Goal: Information Seeking & Learning: Learn about a topic

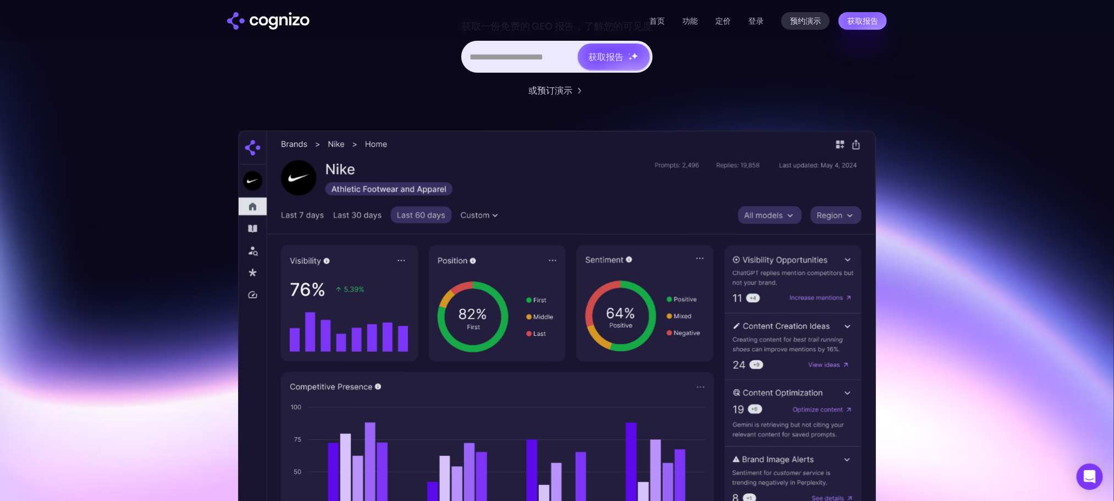
scroll to position [165, 0]
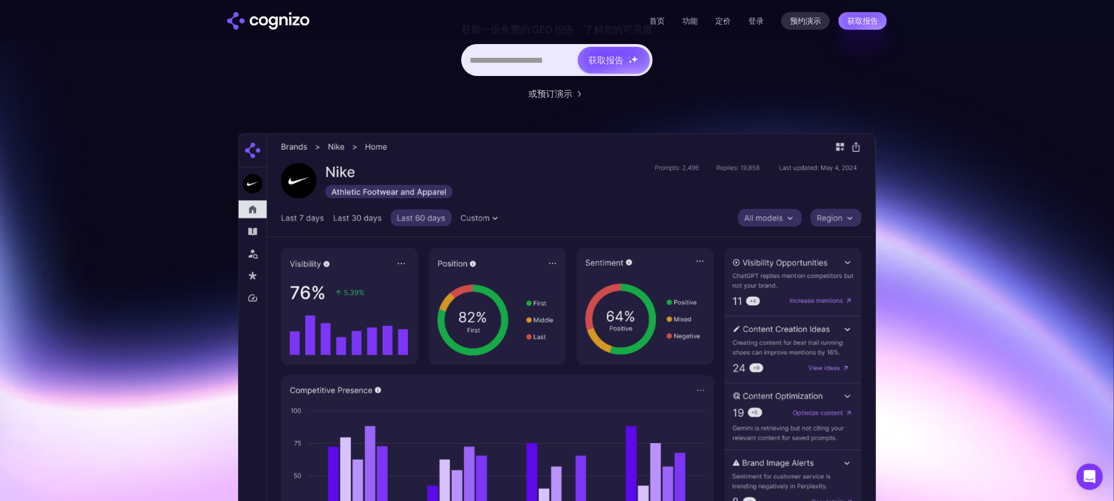
click at [522, 70] on input "Hero URL Input Form" at bounding box center [520, 60] width 114 height 21
type input "**********"
drag, startPoint x: 471, startPoint y: 96, endPoint x: 728, endPoint y: 109, distance: 257.2
click at [728, 109] on div "**********" at bounding box center [557, 257] width 638 height 674
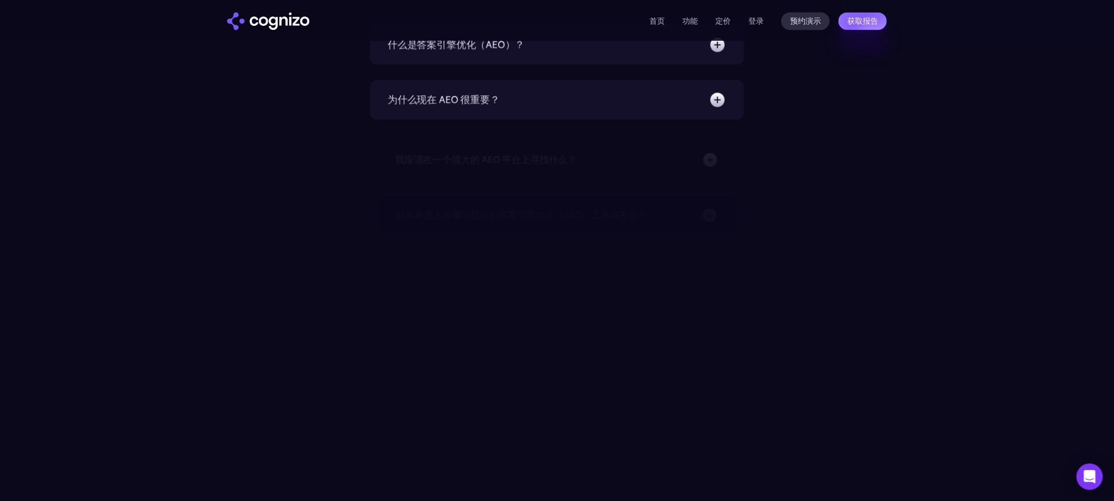
scroll to position [3548, 0]
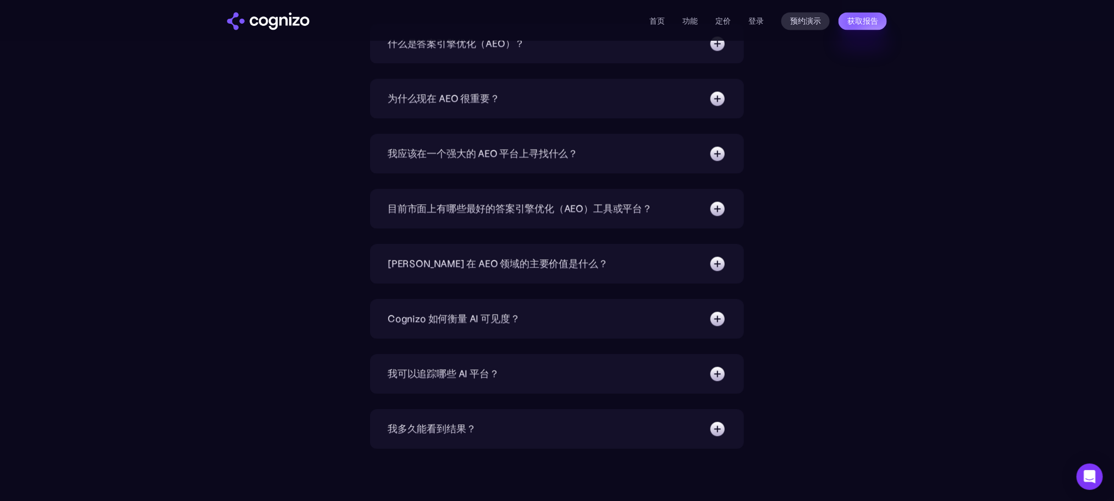
click at [606, 52] on div "什么是答案引擎优化（AEO）？" at bounding box center [557, 44] width 339 height 18
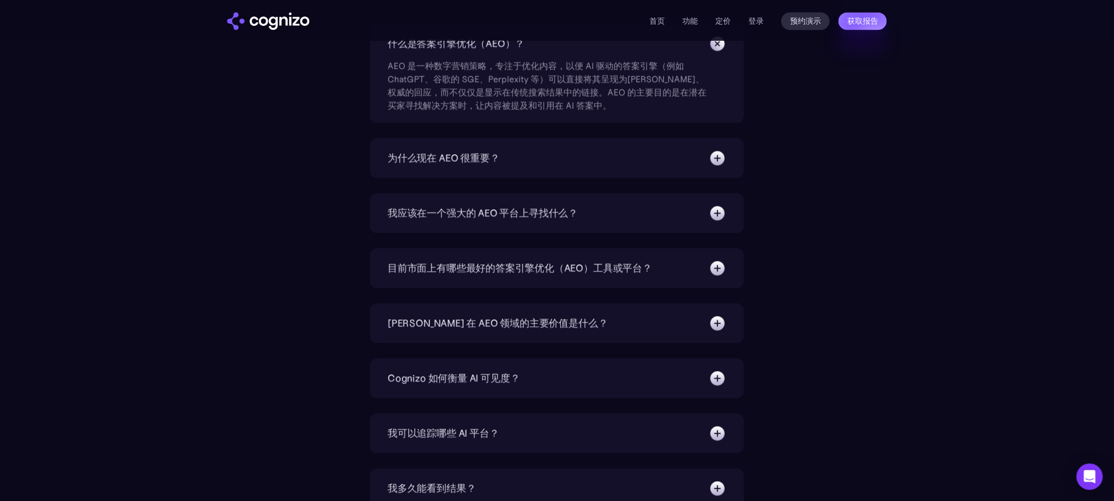
click at [619, 167] on div "为什么现在 AEO 很重要？" at bounding box center [557, 158] width 339 height 18
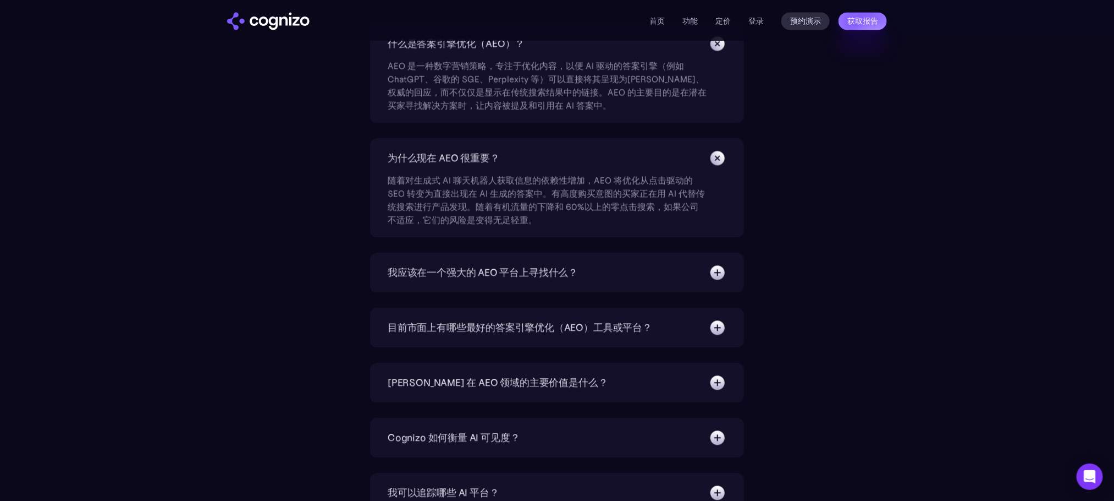
scroll to position [3631, 0]
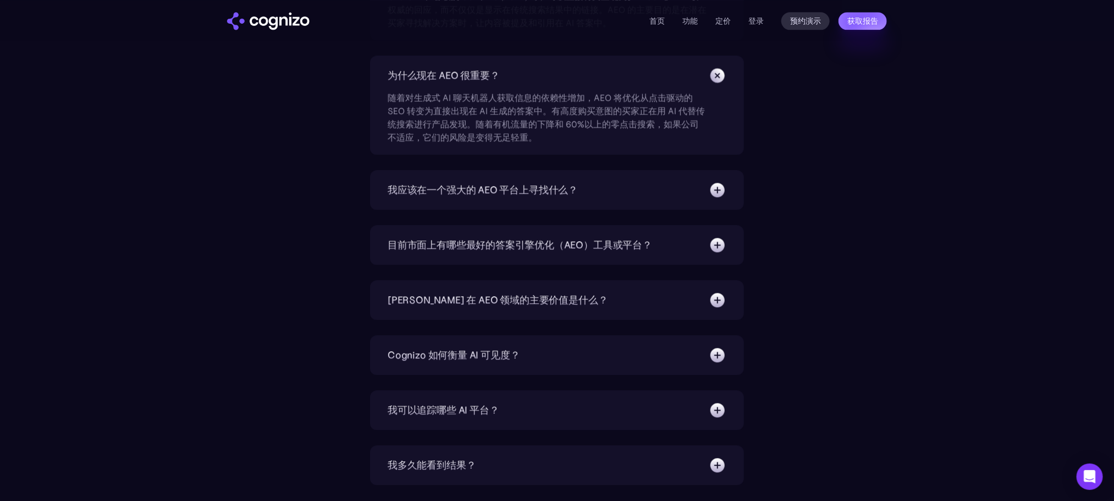
click at [629, 210] on div "我应该在一个强大的 AEO 平台上寻找什么？ 一个有能力的 AEO 平台应该提供： 1. 强大的分析功能：在多个覆盖广泛的 AI 平台上实时跟踪引用和提及频率…" at bounding box center [557, 190] width 374 height 40
click at [623, 199] on div "我应该在一个强大的 AEO 平台上寻找什么？" at bounding box center [557, 190] width 339 height 18
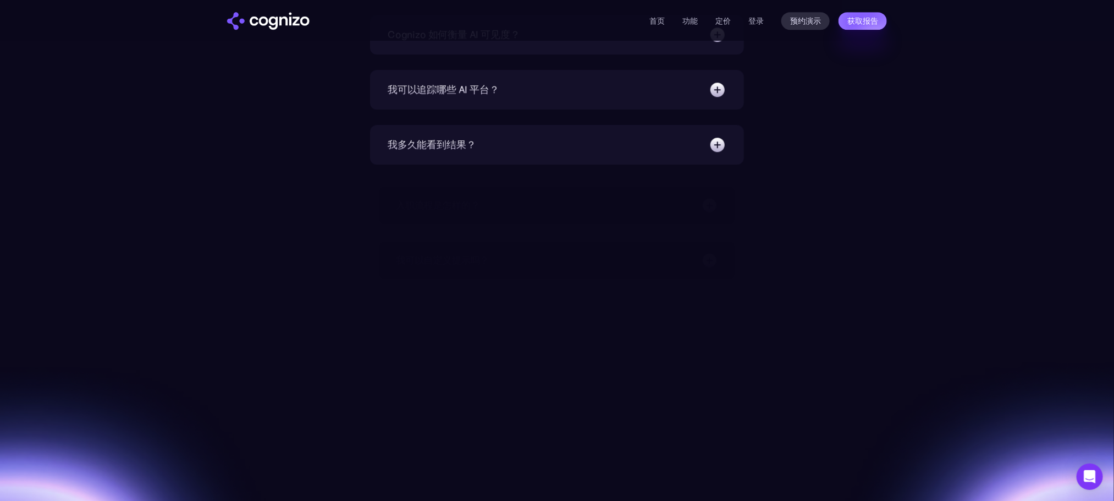
scroll to position [4043, 0]
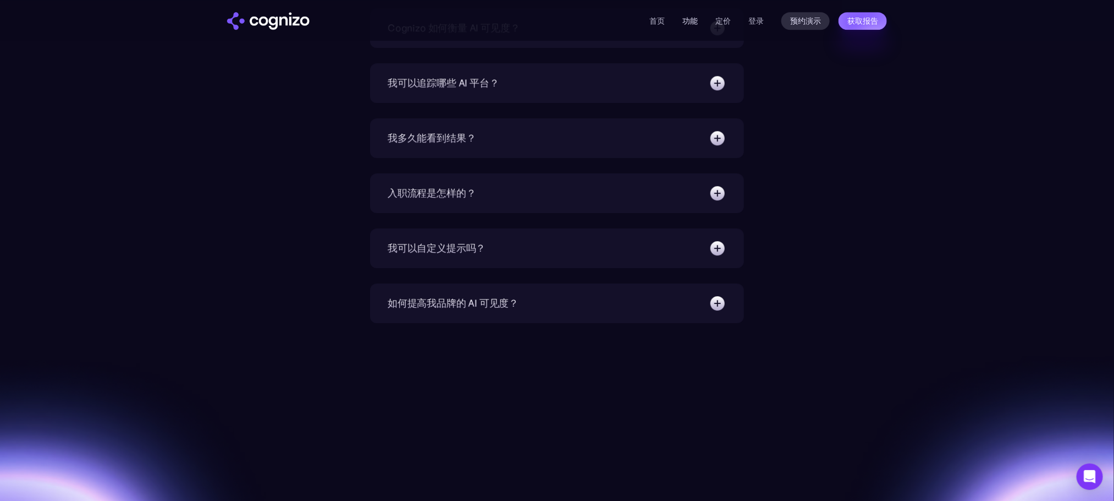
click at [689, 17] on font "功能" at bounding box center [690, 21] width 15 height 10
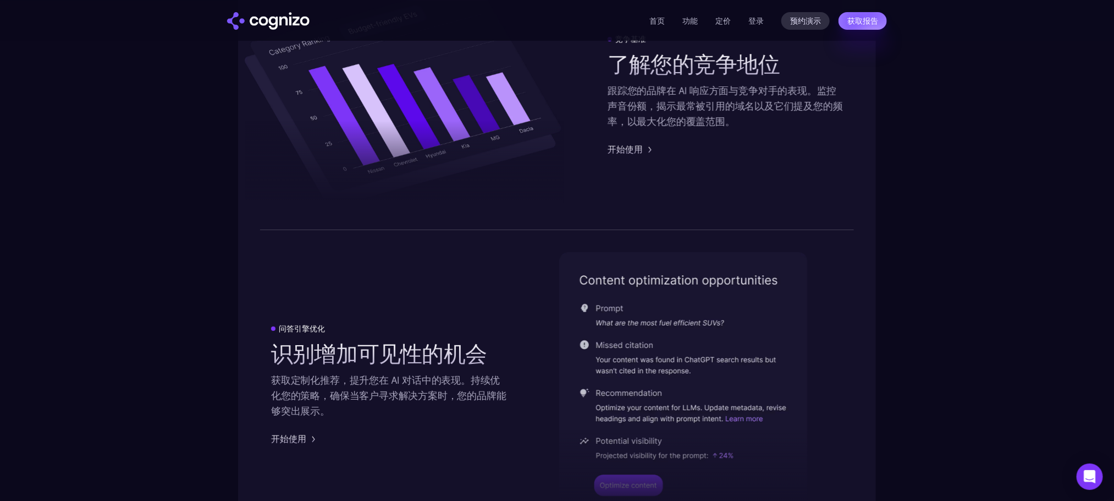
scroll to position [2067, 0]
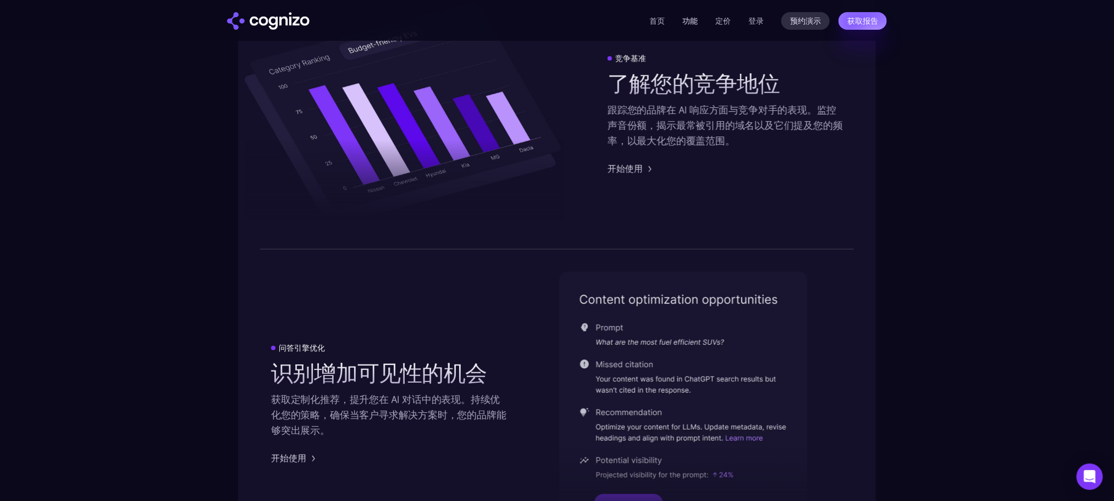
click at [690, 20] on font "功能" at bounding box center [690, 21] width 15 height 10
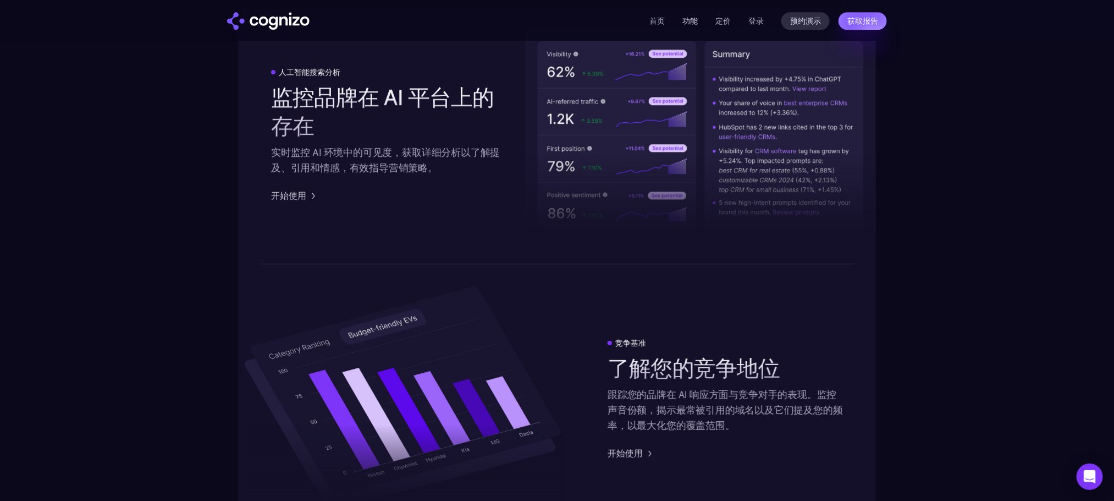
scroll to position [1776, 0]
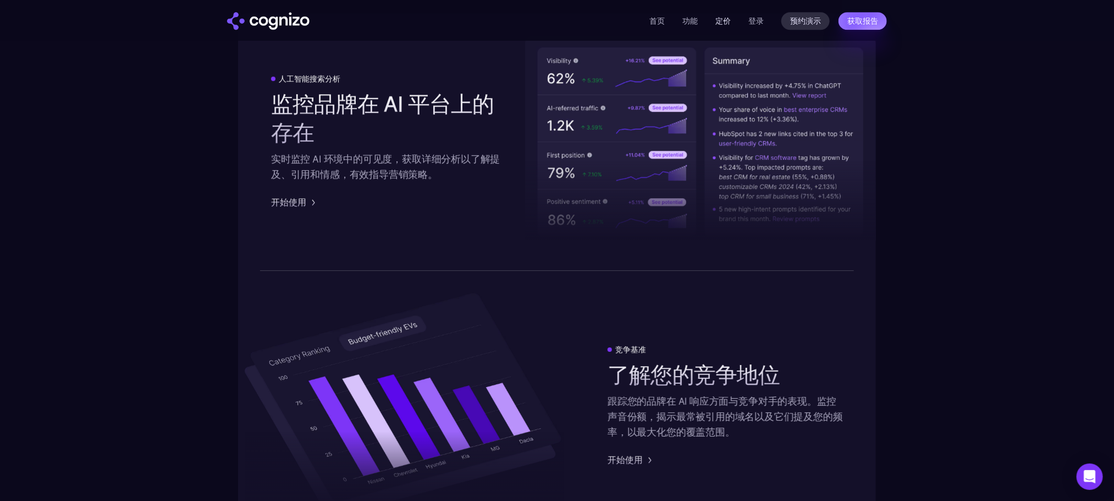
click at [722, 20] on font "定价" at bounding box center [723, 21] width 15 height 10
